Goal: Answer question/provide support: Share knowledge or assist other users

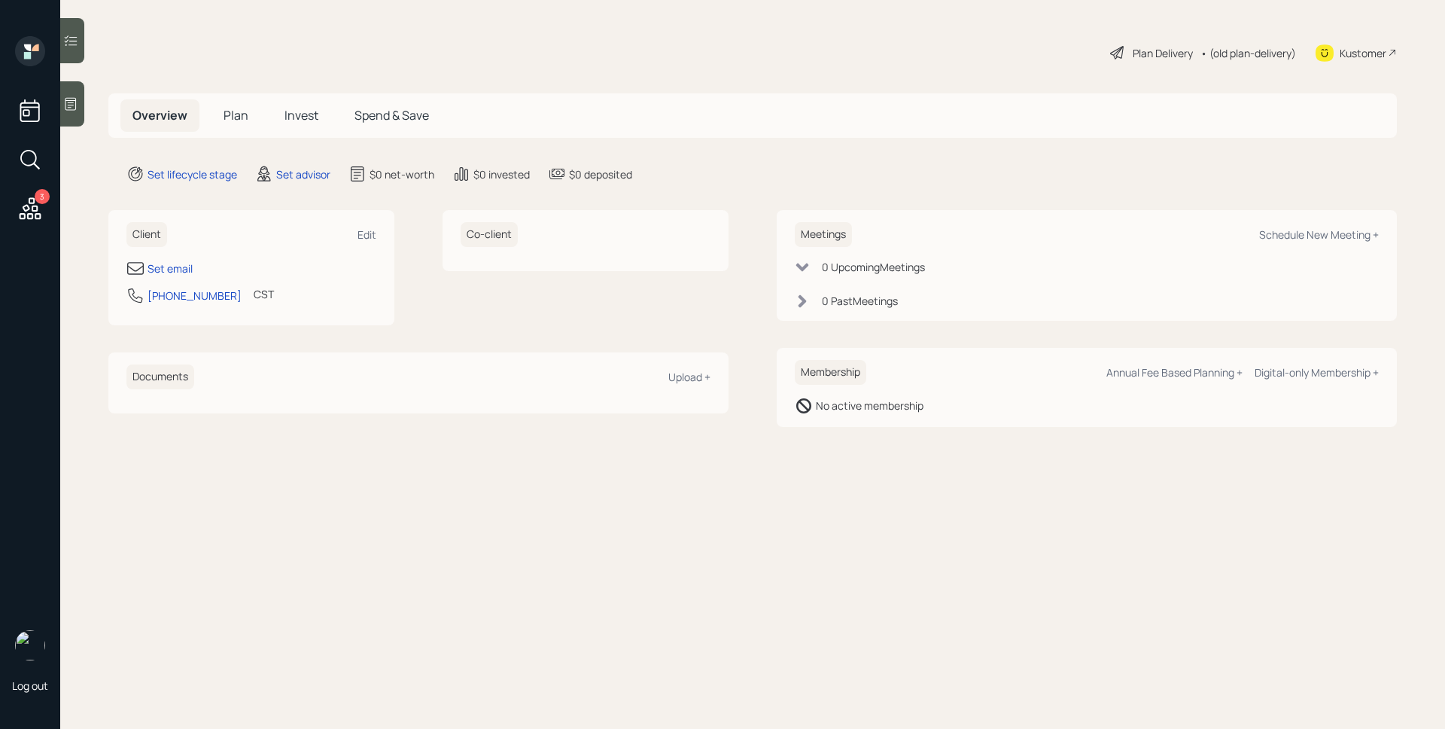
click at [1374, 54] on div "Kustomer" at bounding box center [1363, 53] width 47 height 16
click at [75, 95] on div at bounding box center [72, 103] width 24 height 45
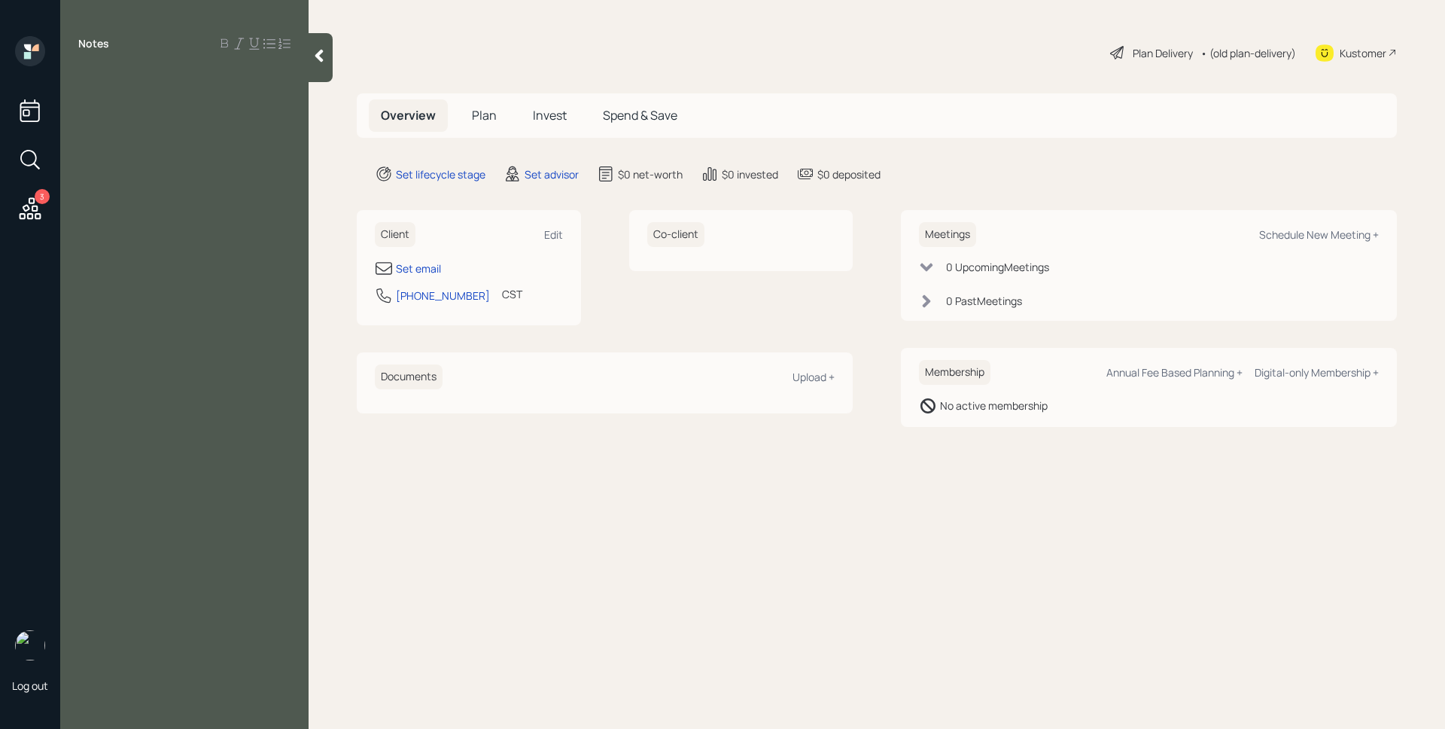
click at [145, 79] on div at bounding box center [184, 77] width 212 height 17
click at [196, 73] on div at bounding box center [184, 77] width 212 height 17
